Goal: Transaction & Acquisition: Obtain resource

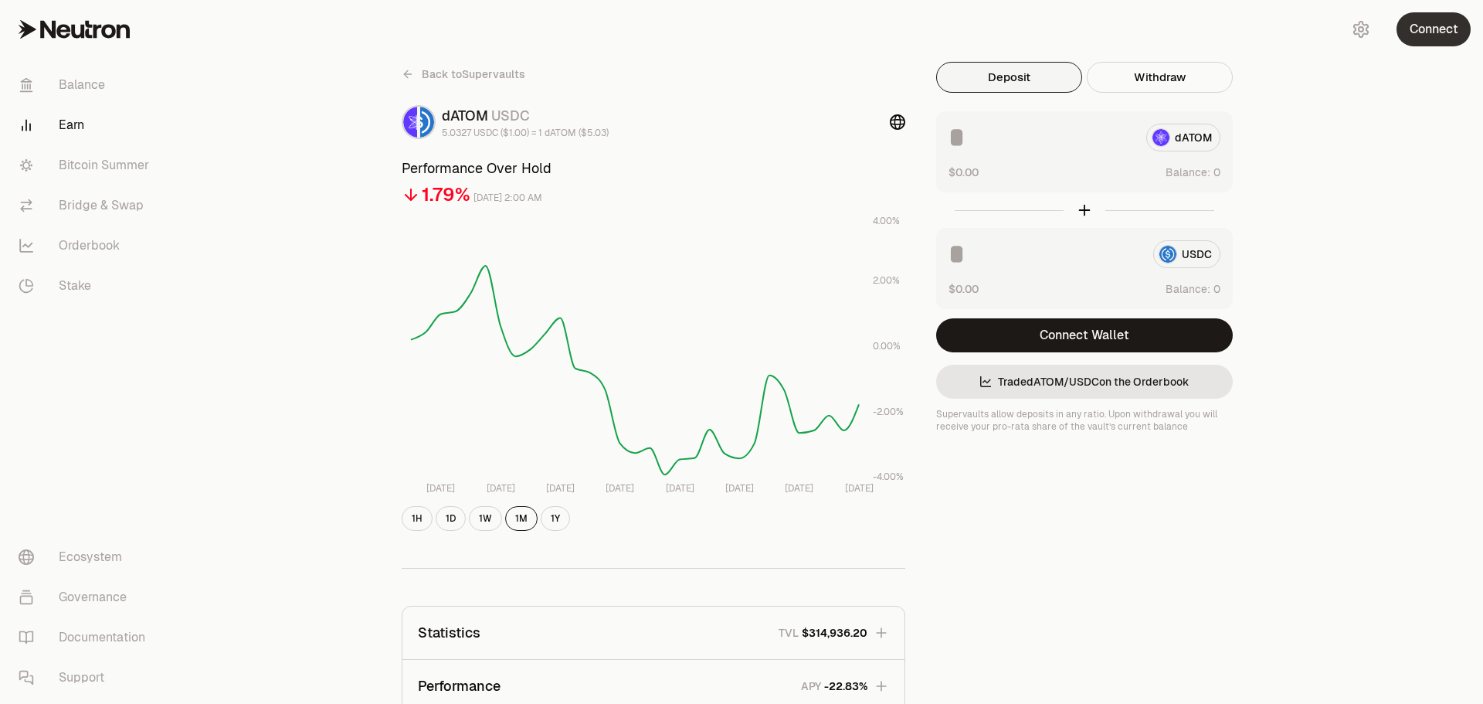
click at [1451, 37] on button "Connect" at bounding box center [1433, 29] width 74 height 34
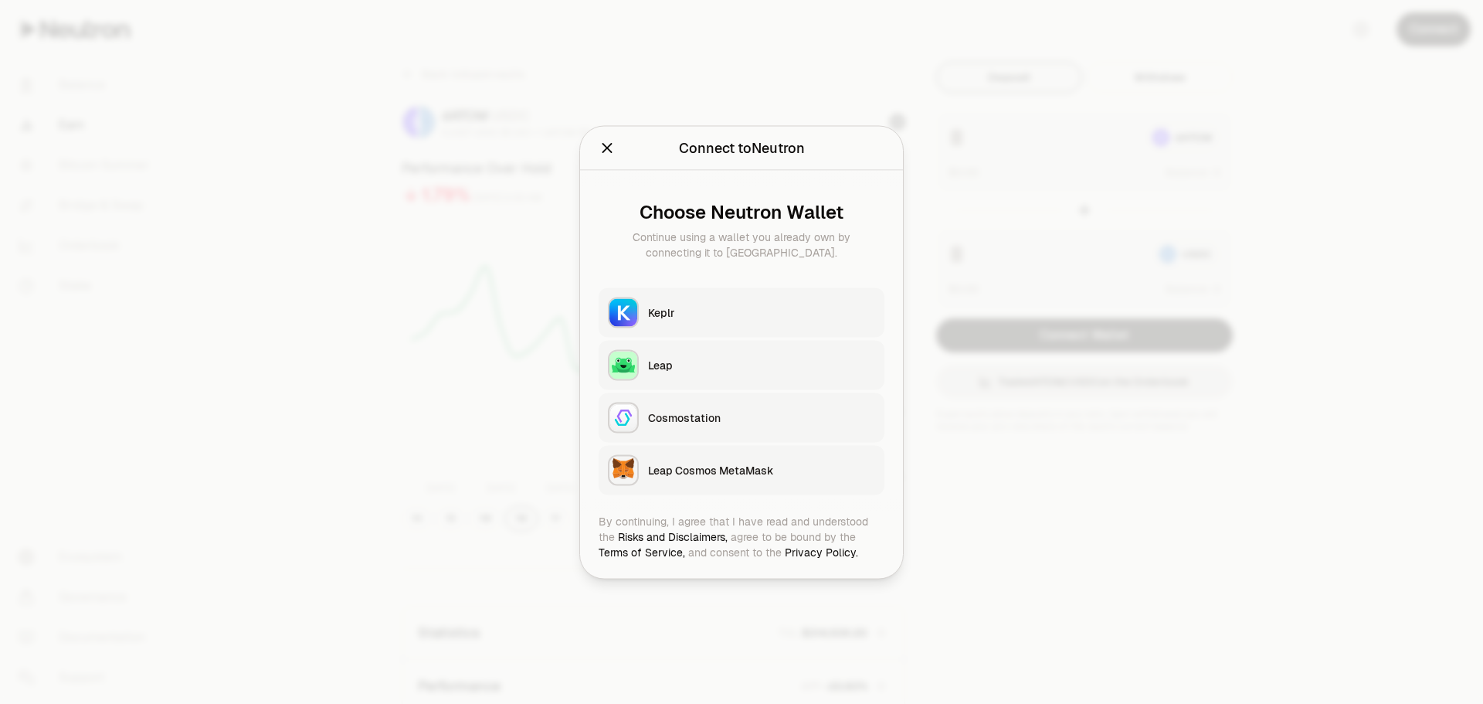
click at [729, 324] on button "Keplr" at bounding box center [742, 311] width 286 height 49
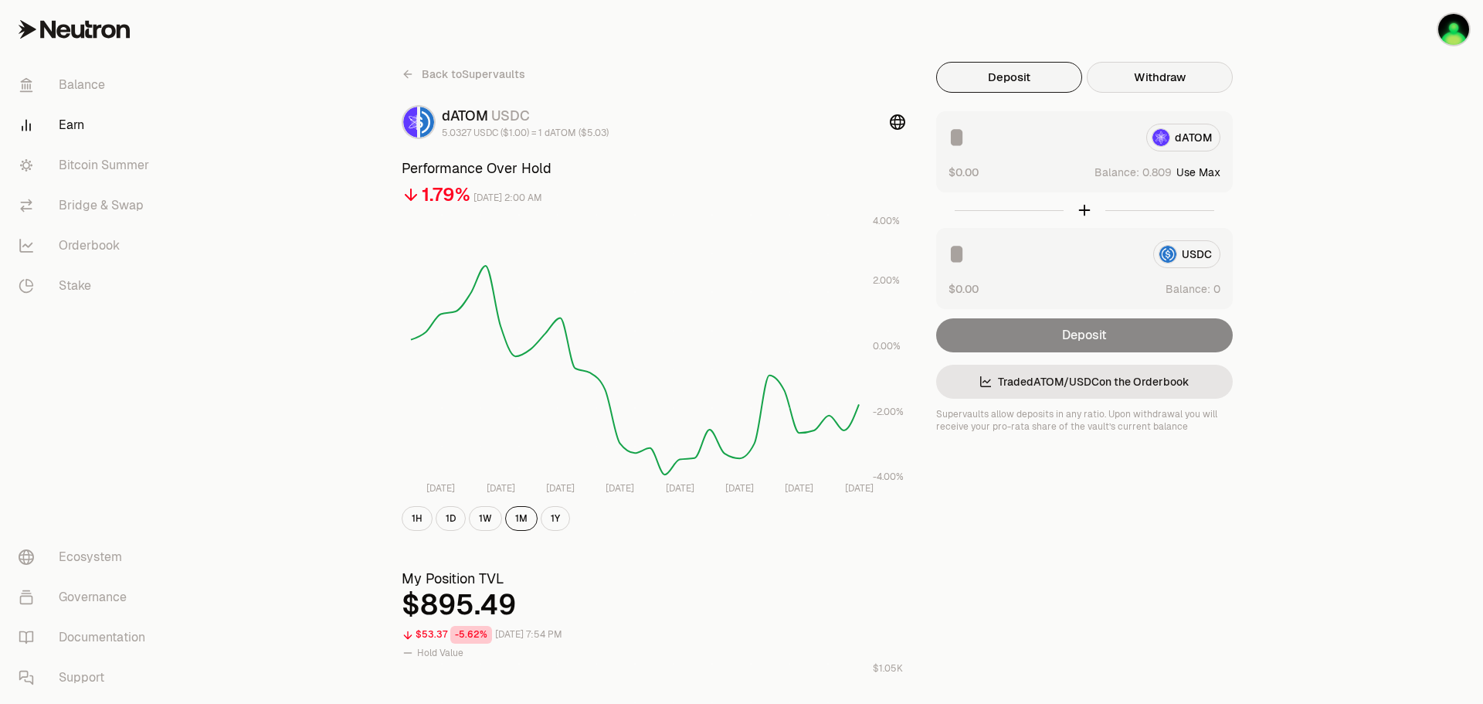
click at [1172, 78] on button "Withdraw" at bounding box center [1160, 77] width 146 height 31
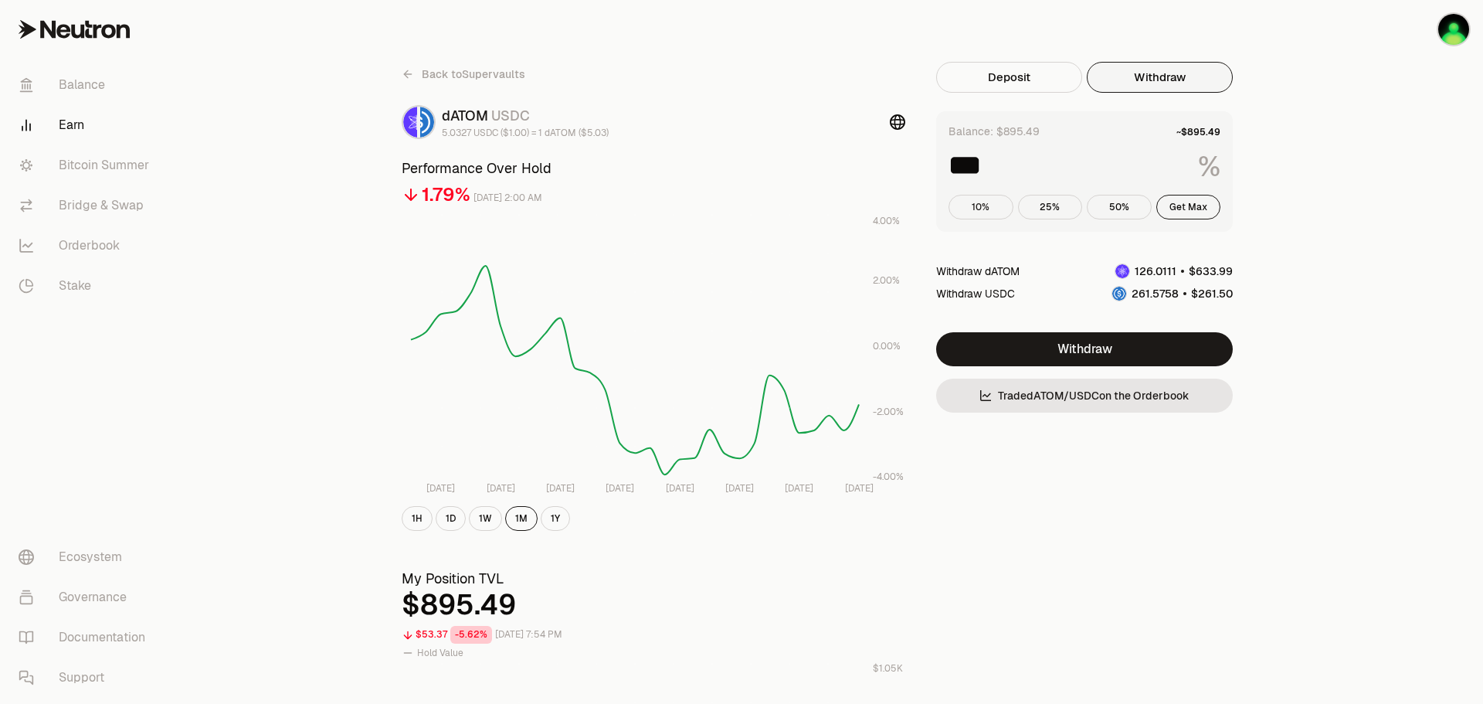
click at [987, 211] on button "10%" at bounding box center [980, 207] width 65 height 25
type input "**"
click at [418, 518] on button "1H" at bounding box center [417, 518] width 31 height 25
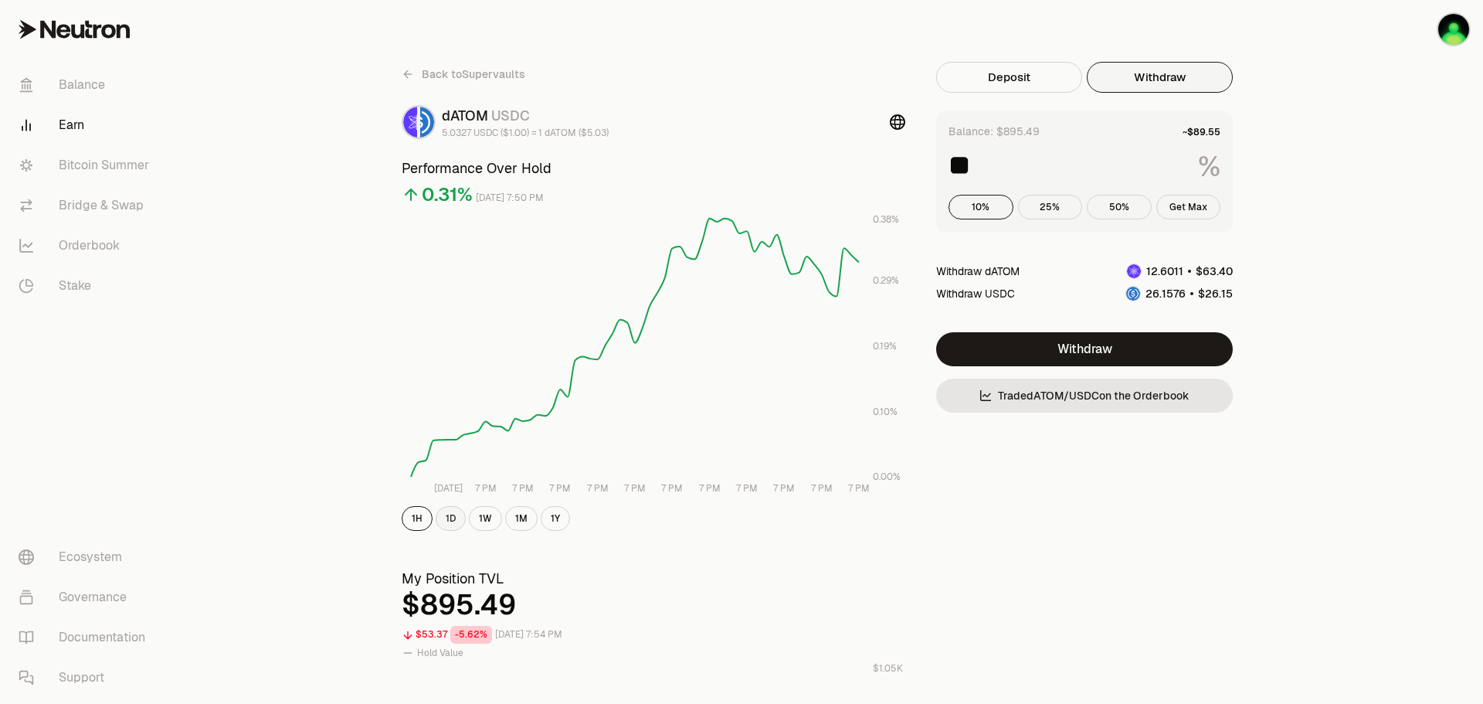
click at [449, 519] on button "1D" at bounding box center [451, 518] width 30 height 25
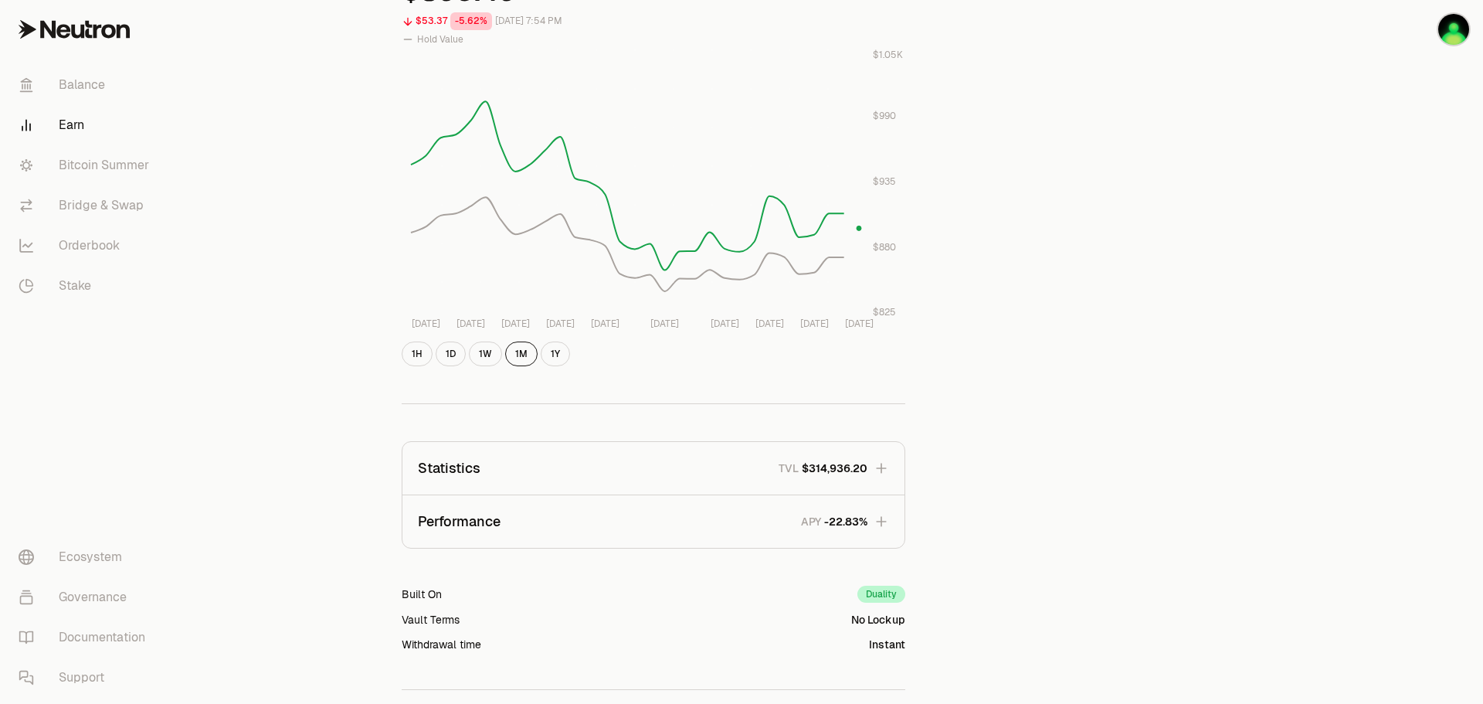
scroll to position [618, 0]
click at [560, 355] on button "1Y" at bounding box center [555, 349] width 29 height 25
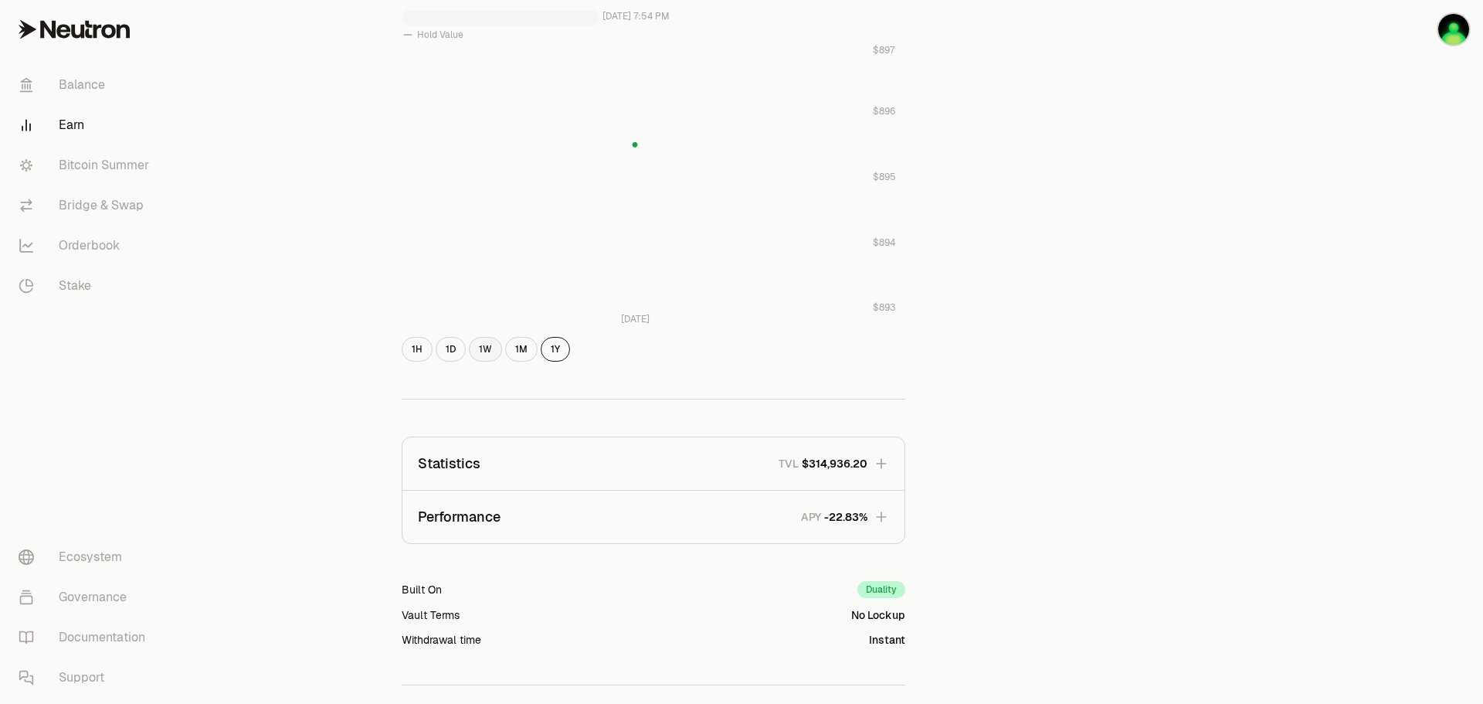
click at [475, 351] on button "1W" at bounding box center [485, 349] width 33 height 25
click at [415, 354] on button "1H" at bounding box center [417, 349] width 31 height 25
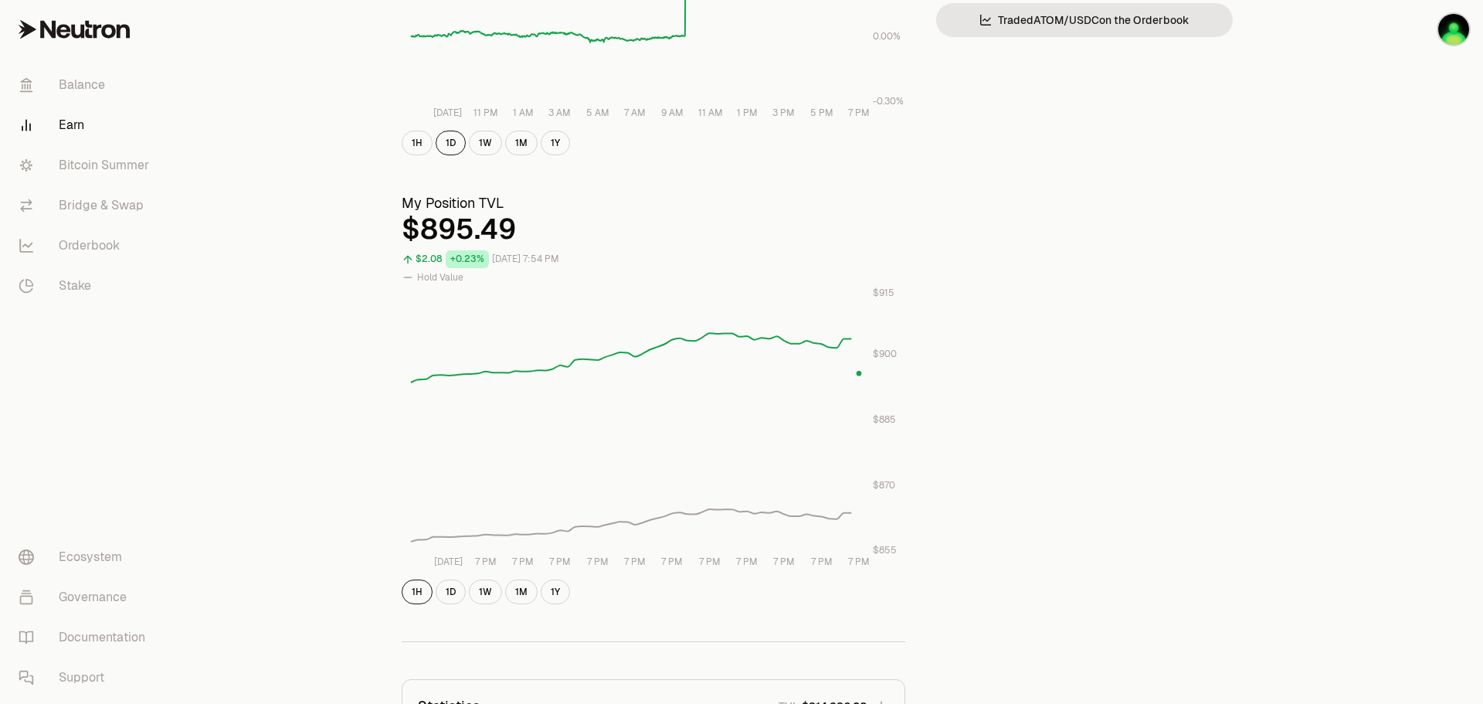
scroll to position [463, 0]
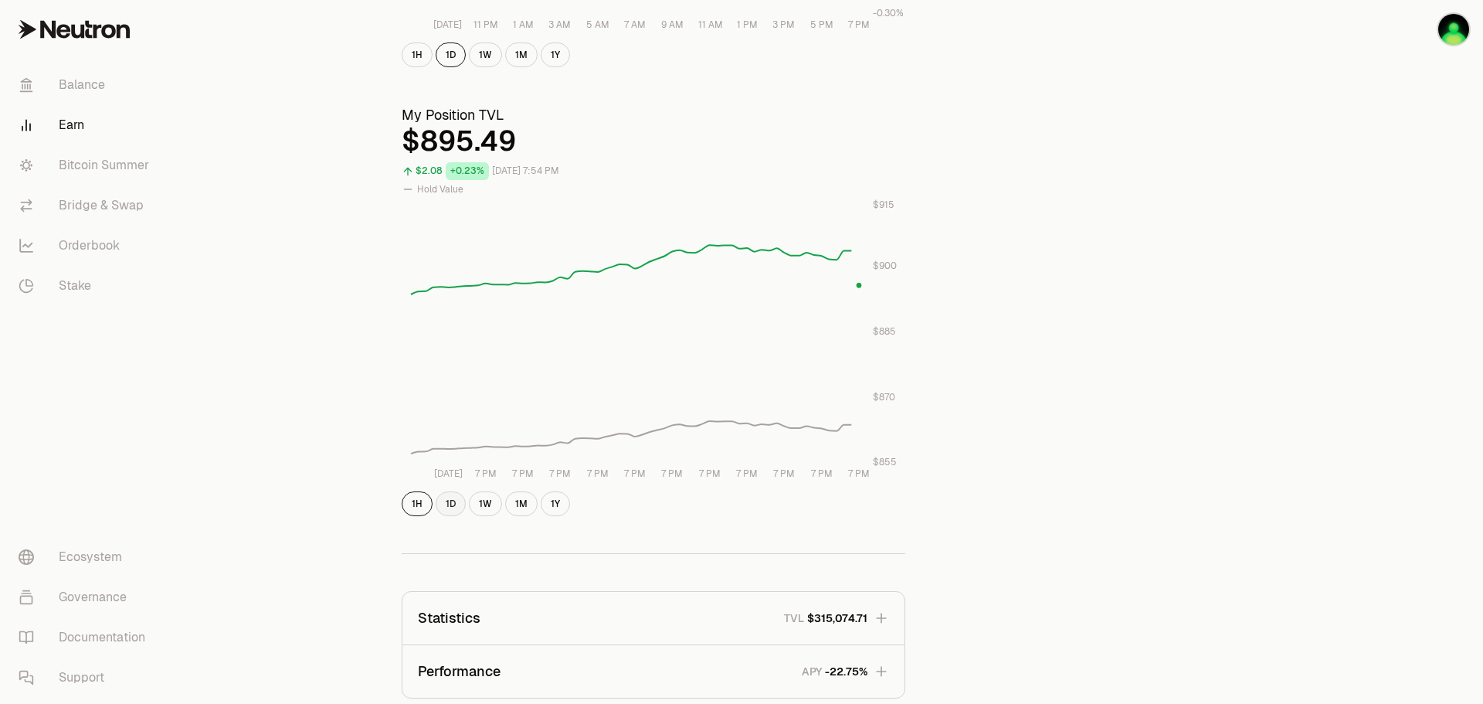
click at [447, 508] on button "1D" at bounding box center [451, 503] width 30 height 25
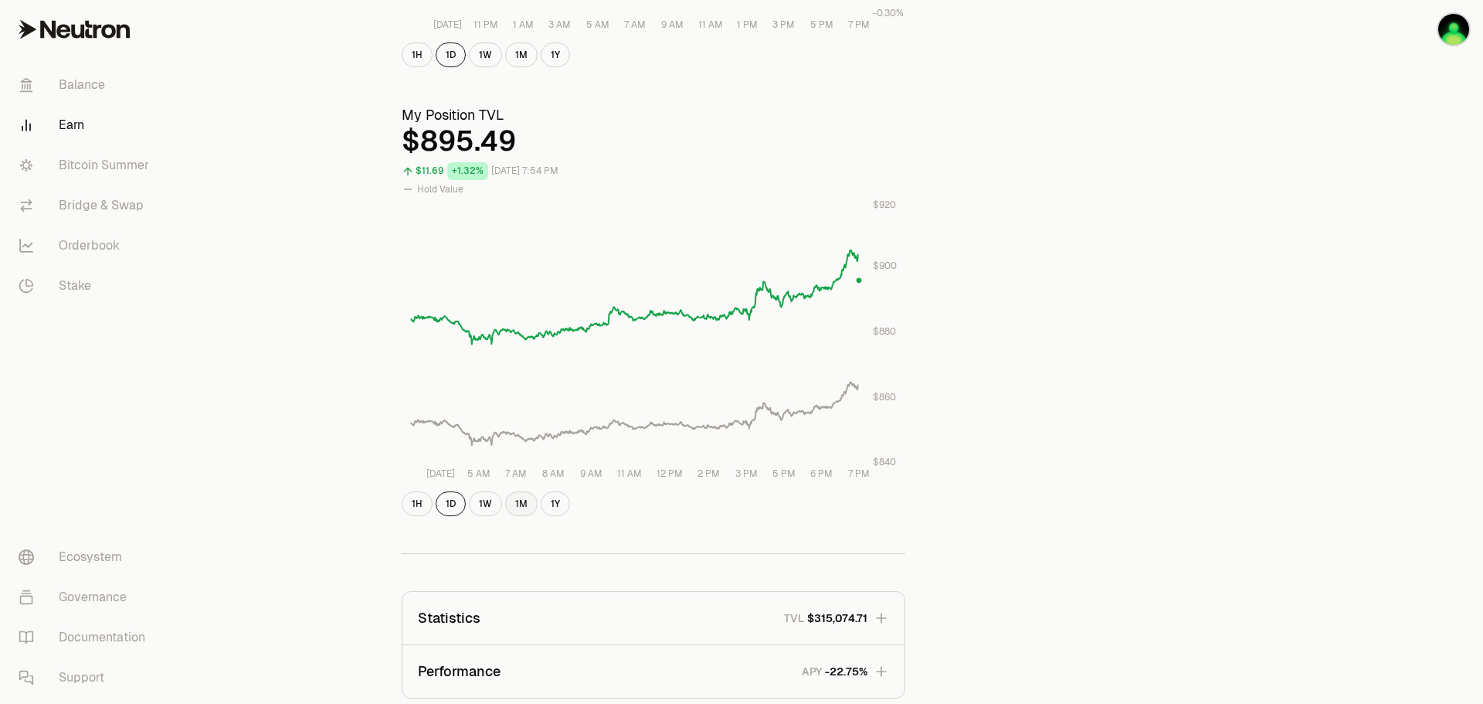
click at [526, 504] on button "1M" at bounding box center [521, 503] width 32 height 25
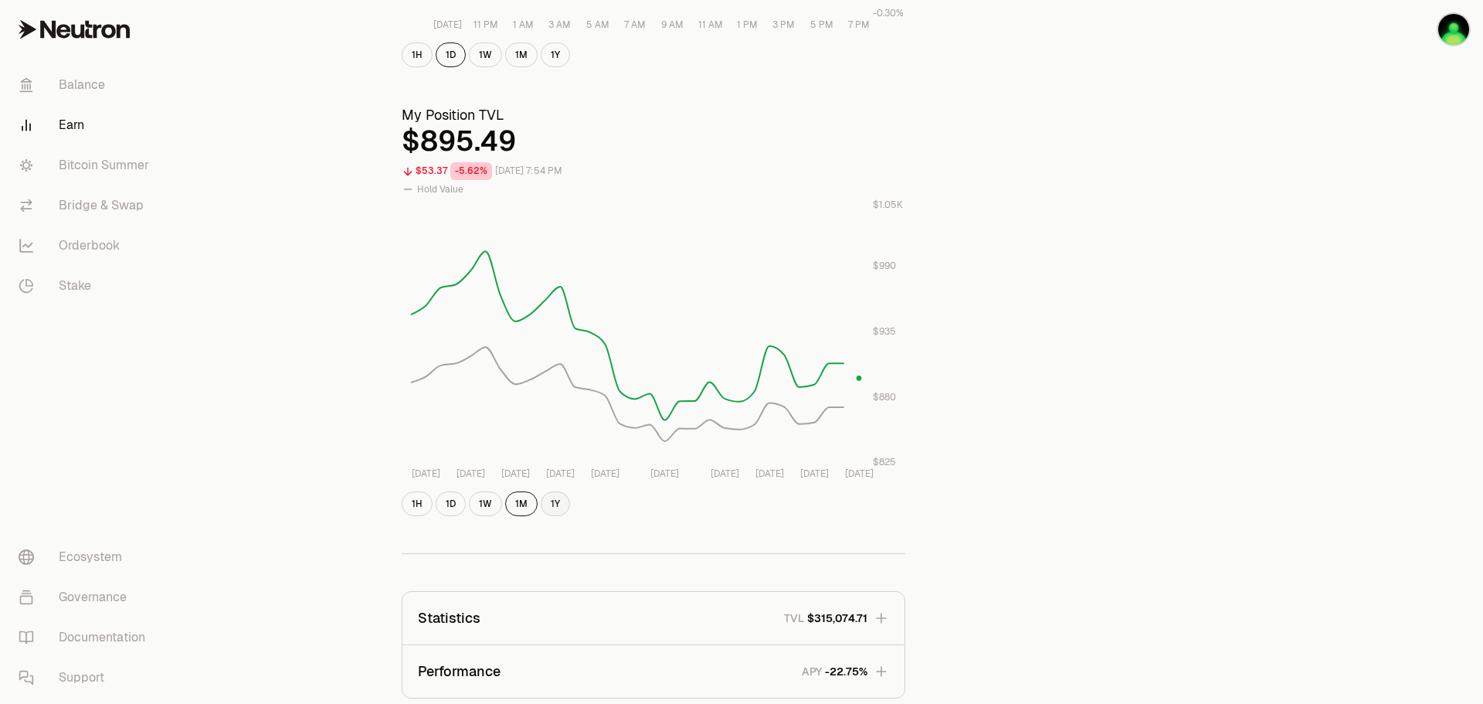
click at [558, 507] on button "1Y" at bounding box center [555, 503] width 29 height 25
